Goal: Task Accomplishment & Management: Use online tool/utility

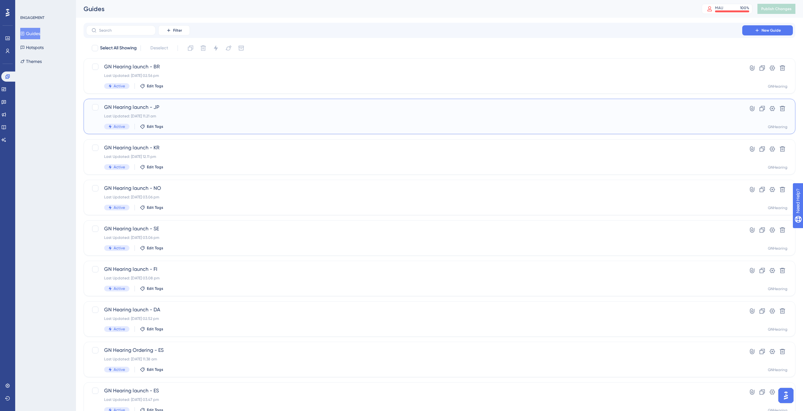
click at [153, 105] on span "GN Hearing launch - JP" at bounding box center [414, 107] width 620 height 8
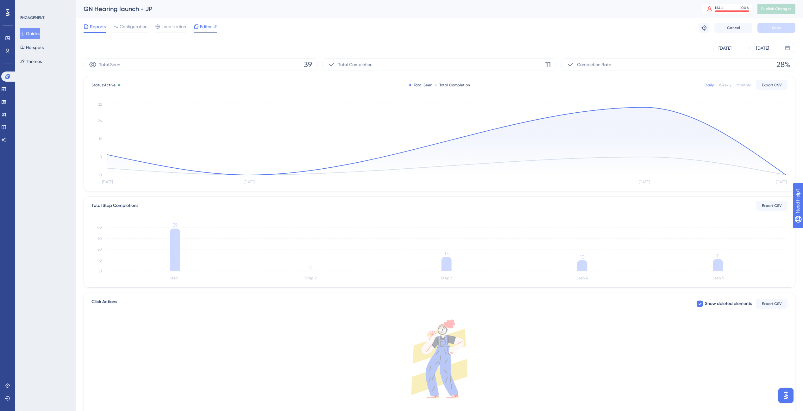
click at [201, 25] on span "Editor" at bounding box center [206, 27] width 12 height 8
click at [782, 10] on span "Publish Changes" at bounding box center [776, 8] width 30 height 5
